Goal: Transaction & Acquisition: Purchase product/service

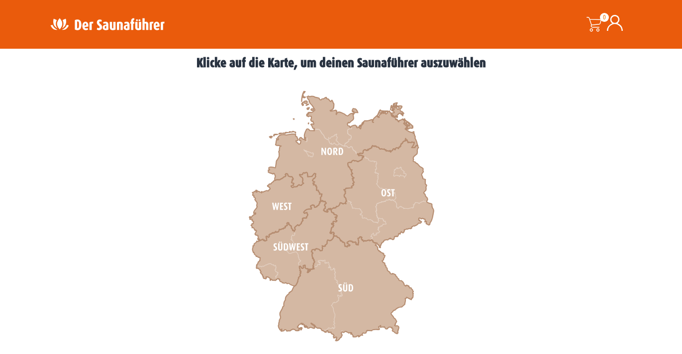
scroll to position [292, 0]
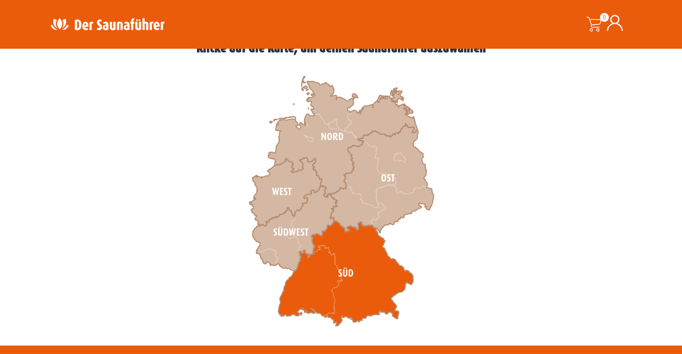
click at [320, 292] on icon at bounding box center [345, 274] width 135 height 106
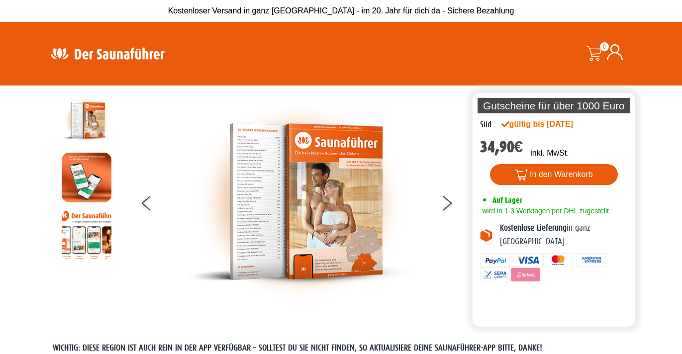
click at [263, 179] on img at bounding box center [300, 202] width 224 height 213
click at [452, 204] on button at bounding box center [453, 205] width 25 height 25
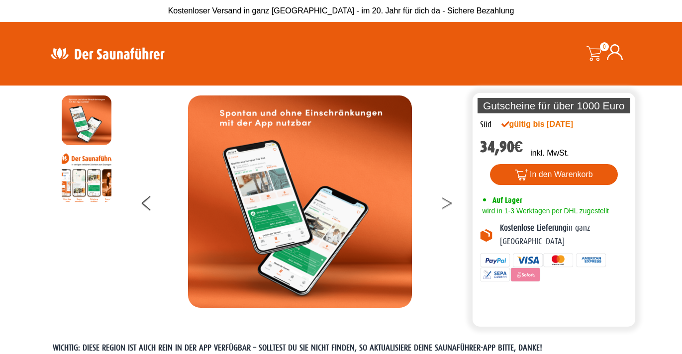
click at [451, 205] on button at bounding box center [453, 205] width 25 height 25
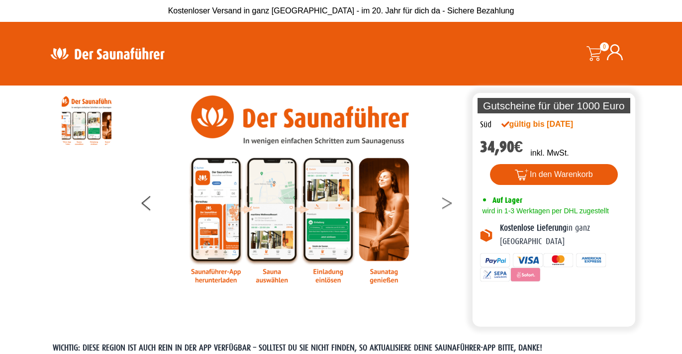
click at [451, 205] on button at bounding box center [453, 205] width 25 height 25
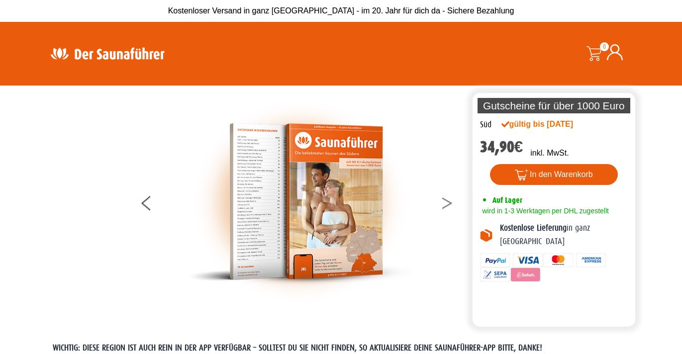
click at [451, 205] on button at bounding box center [453, 205] width 25 height 25
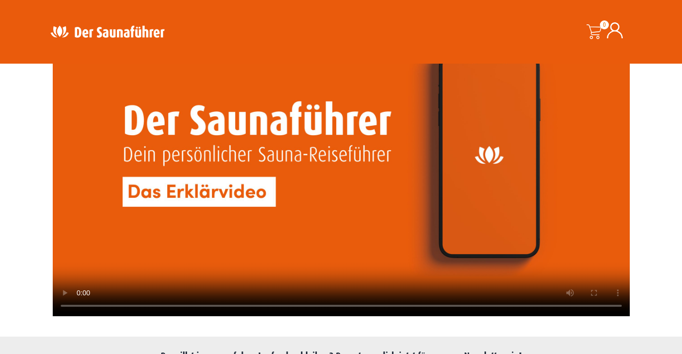
scroll to position [2578, 0]
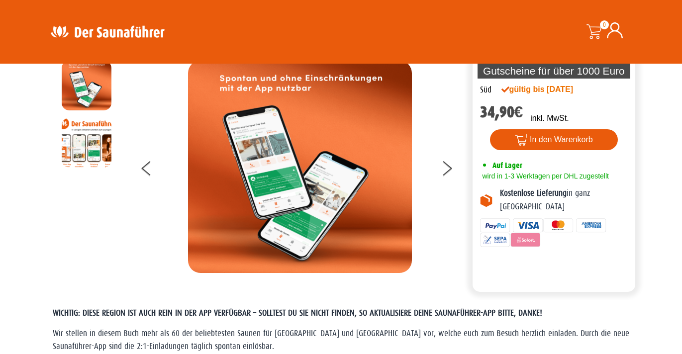
scroll to position [0, 0]
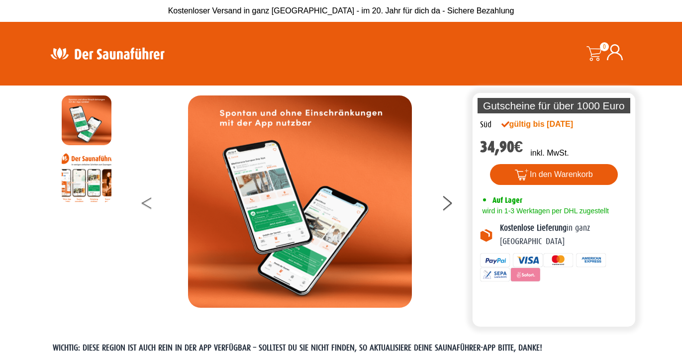
click at [143, 202] on icon at bounding box center [146, 201] width 10 height 6
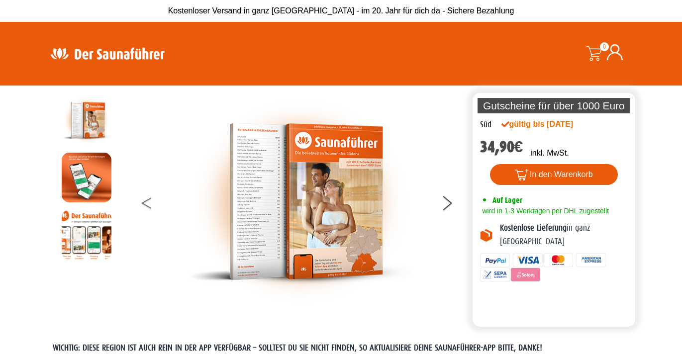
click at [143, 202] on icon at bounding box center [146, 201] width 10 height 6
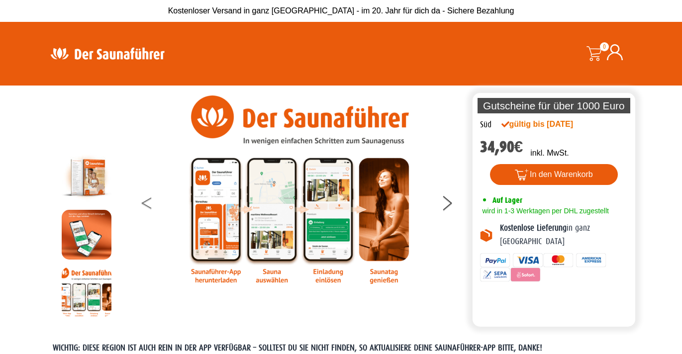
click at [143, 202] on icon at bounding box center [146, 201] width 10 height 6
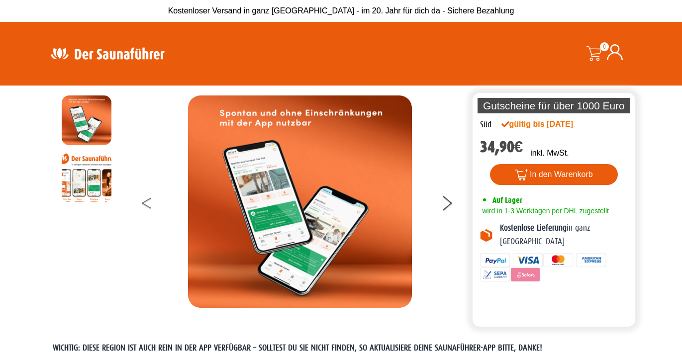
click at [143, 202] on icon at bounding box center [146, 201] width 10 height 6
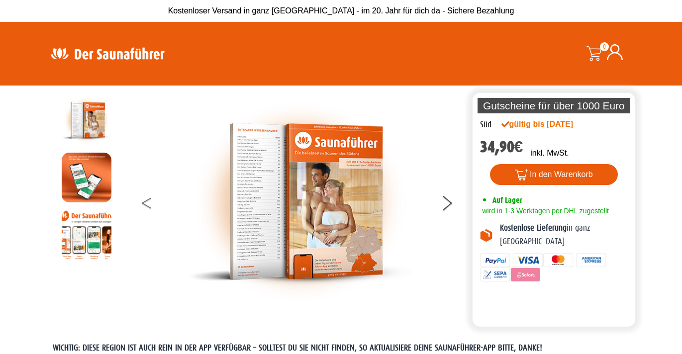
click at [143, 202] on icon at bounding box center [146, 201] width 10 height 6
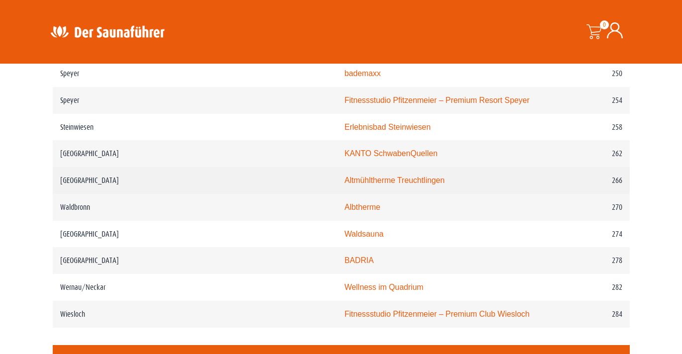
scroll to position [2223, 0]
